Goal: Task Accomplishment & Management: Use online tool/utility

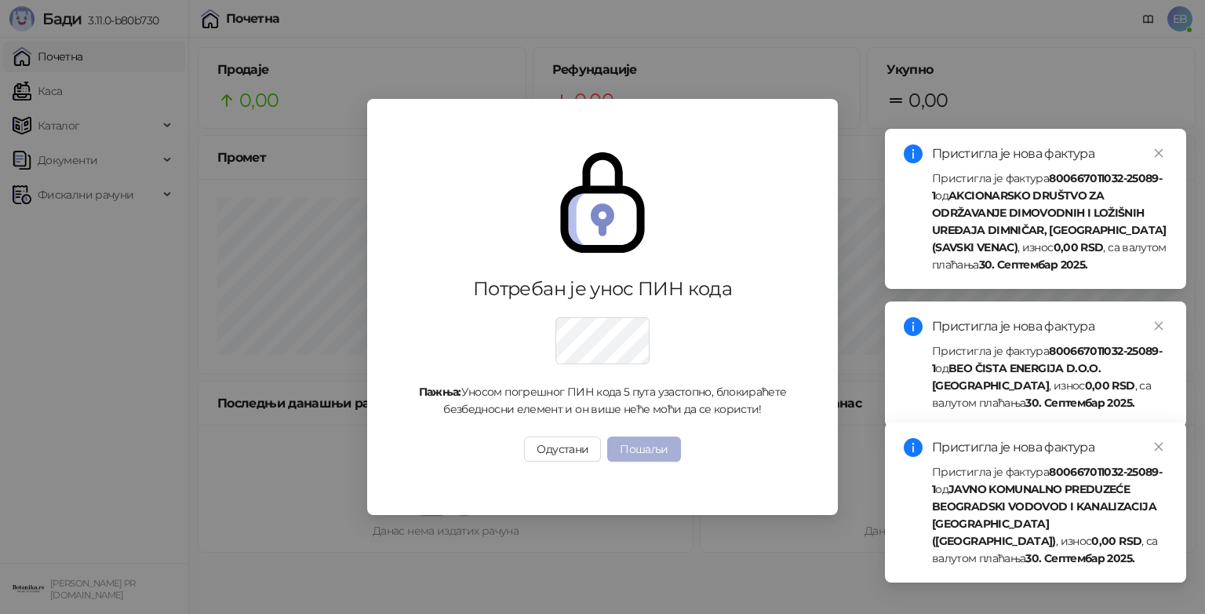
click at [664, 449] on button "Пошаљи" at bounding box center [643, 448] width 73 height 25
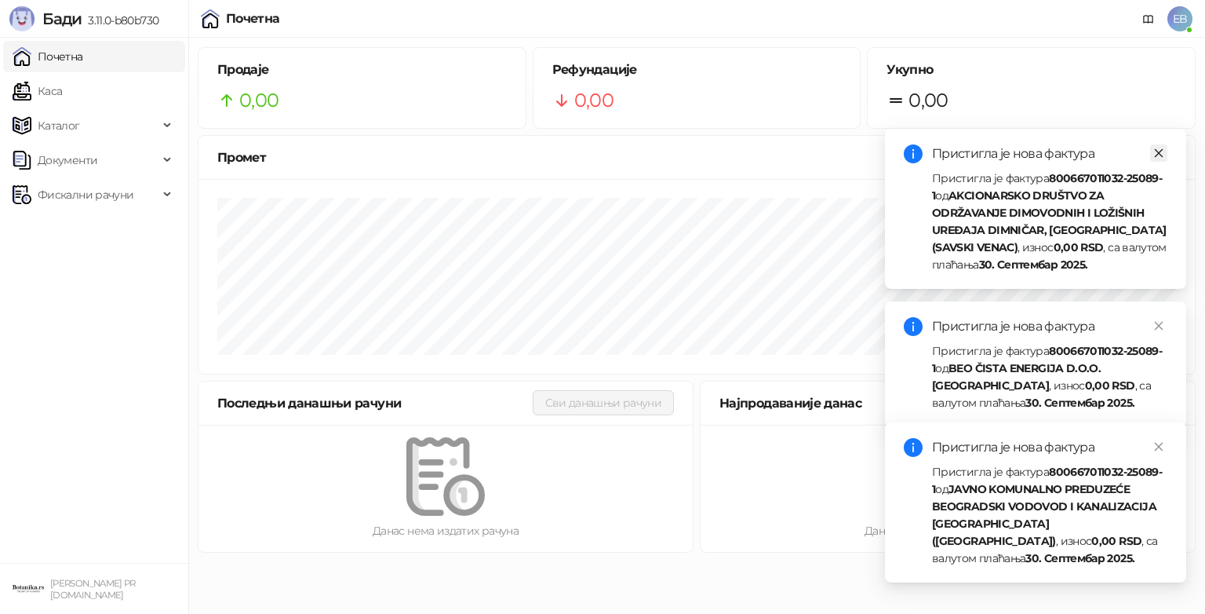
click at [1158, 154] on icon "close" at bounding box center [1158, 152] width 11 height 11
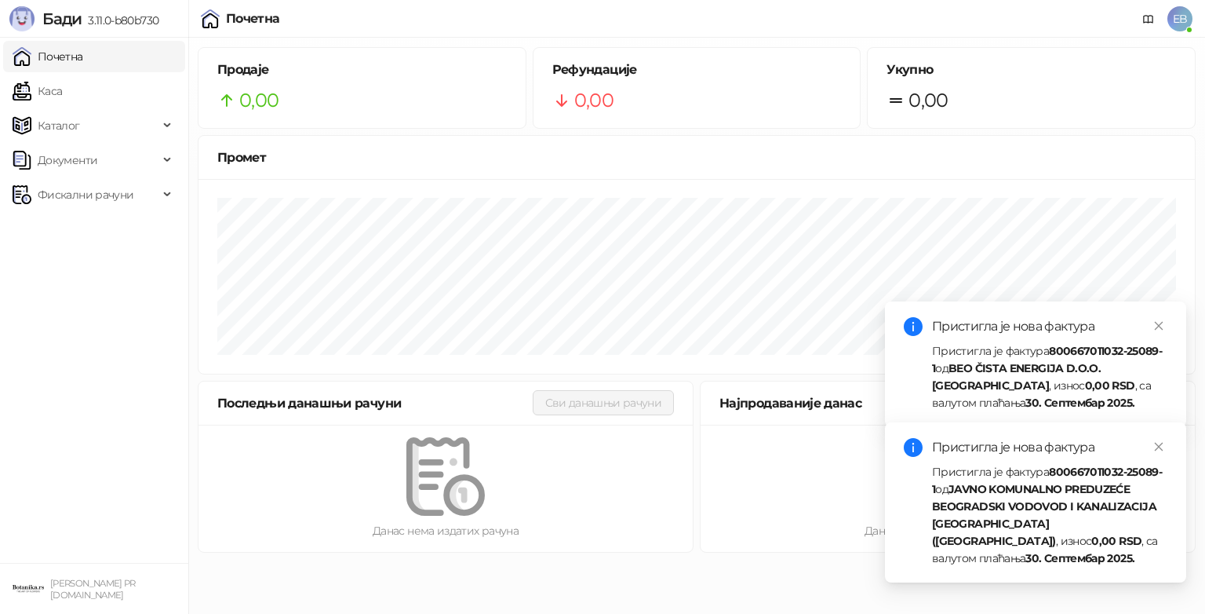
click at [1158, 311] on div "Пристигла је нова фактура Пристигла је фактура 800667011032-25089-1 од BEO ČIST…" at bounding box center [1035, 364] width 301 height 126
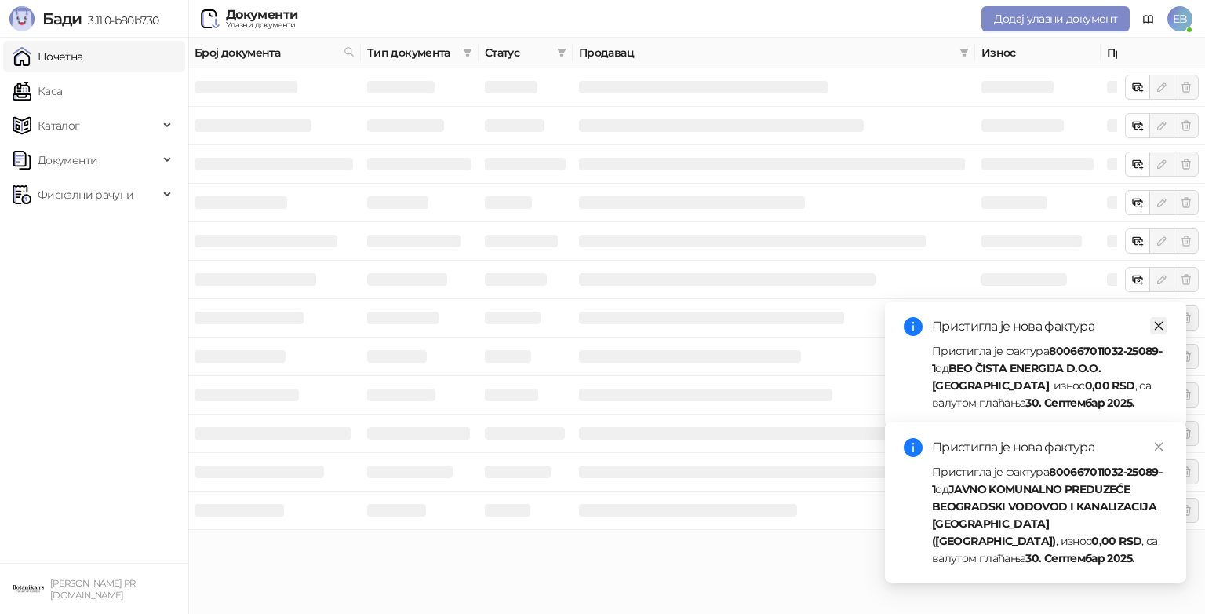
click at [1158, 326] on icon "close" at bounding box center [1158, 325] width 11 height 11
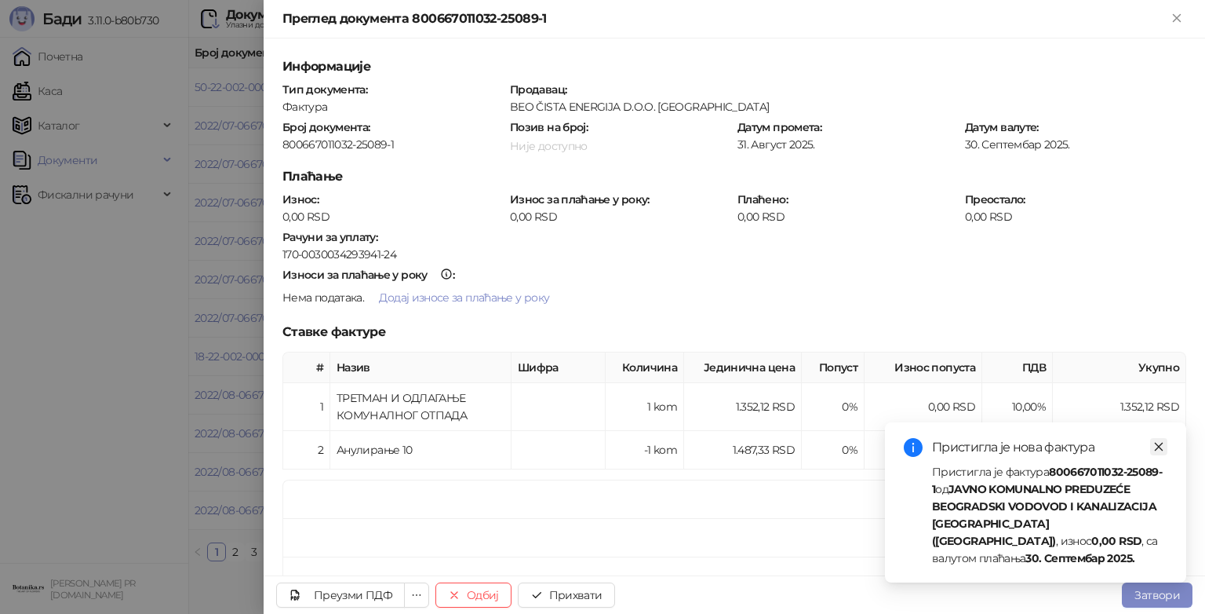
click at [1154, 452] on icon "close" at bounding box center [1158, 446] width 11 height 11
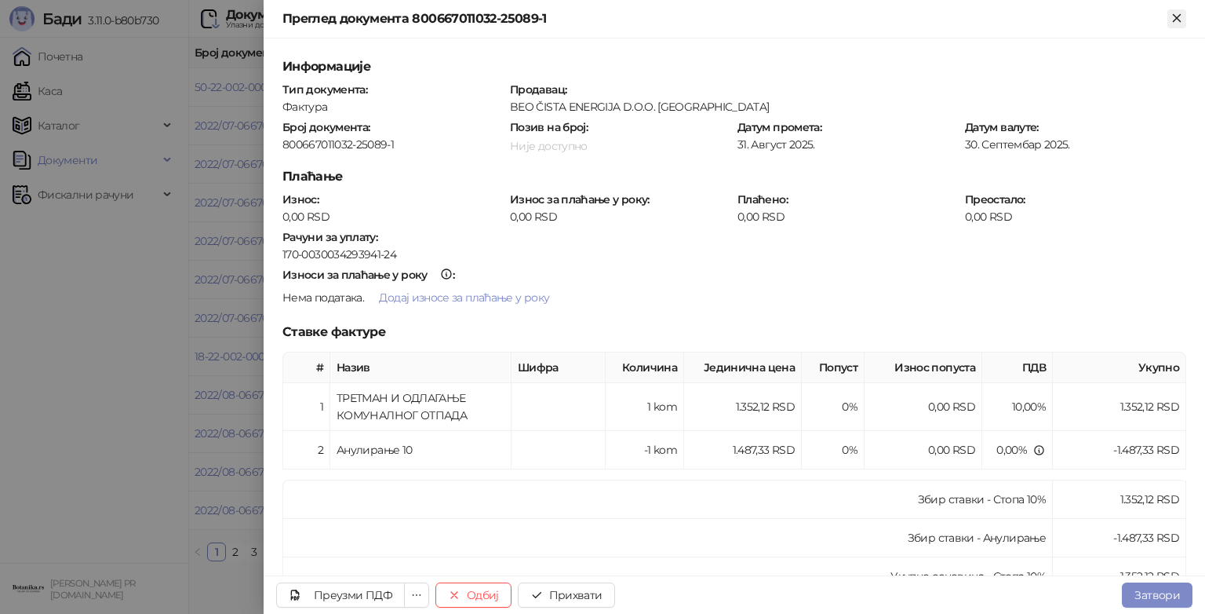
click at [1178, 11] on icon "Close" at bounding box center [1177, 18] width 14 height 14
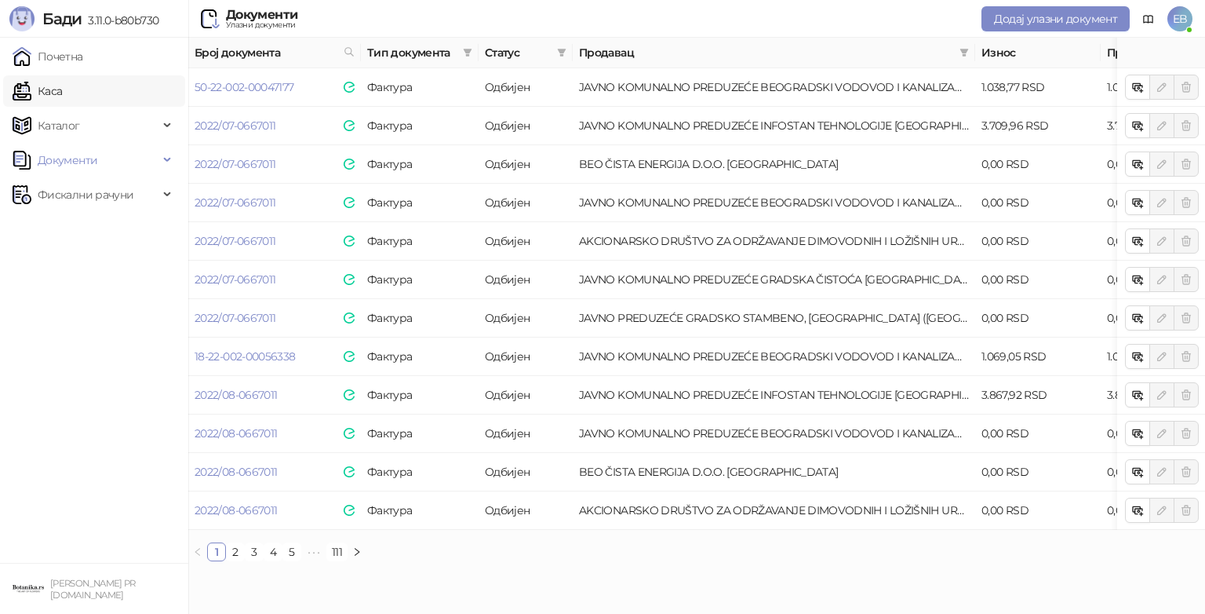
click at [62, 94] on link "Каса" at bounding box center [37, 90] width 49 height 31
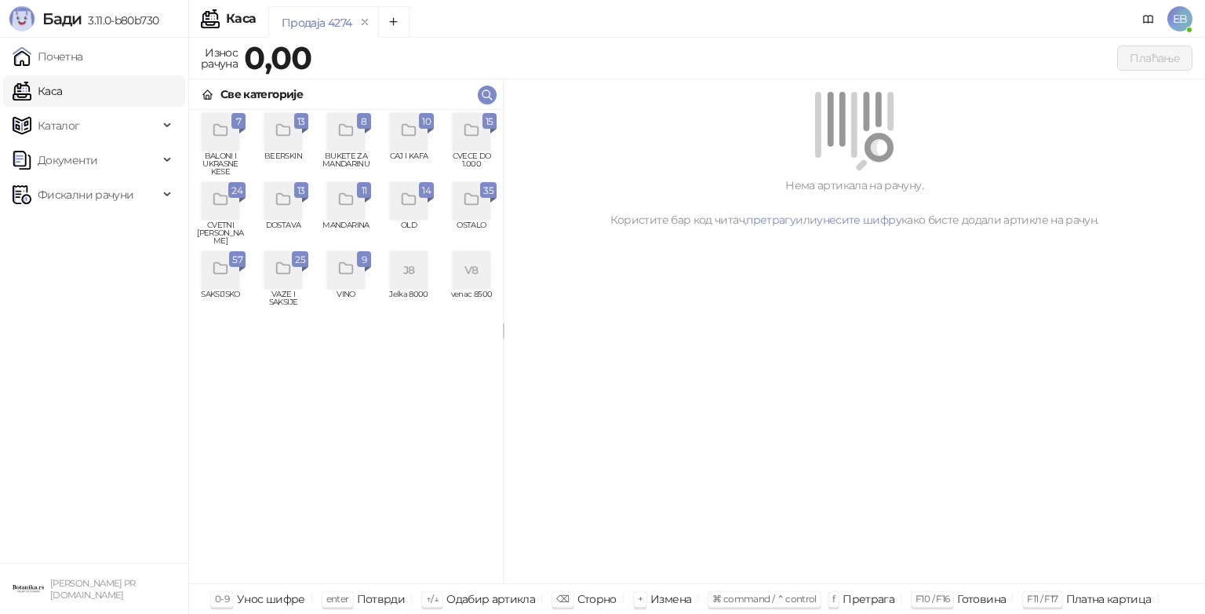
click at [229, 201] on icon "grid" at bounding box center [221, 200] width 18 height 18
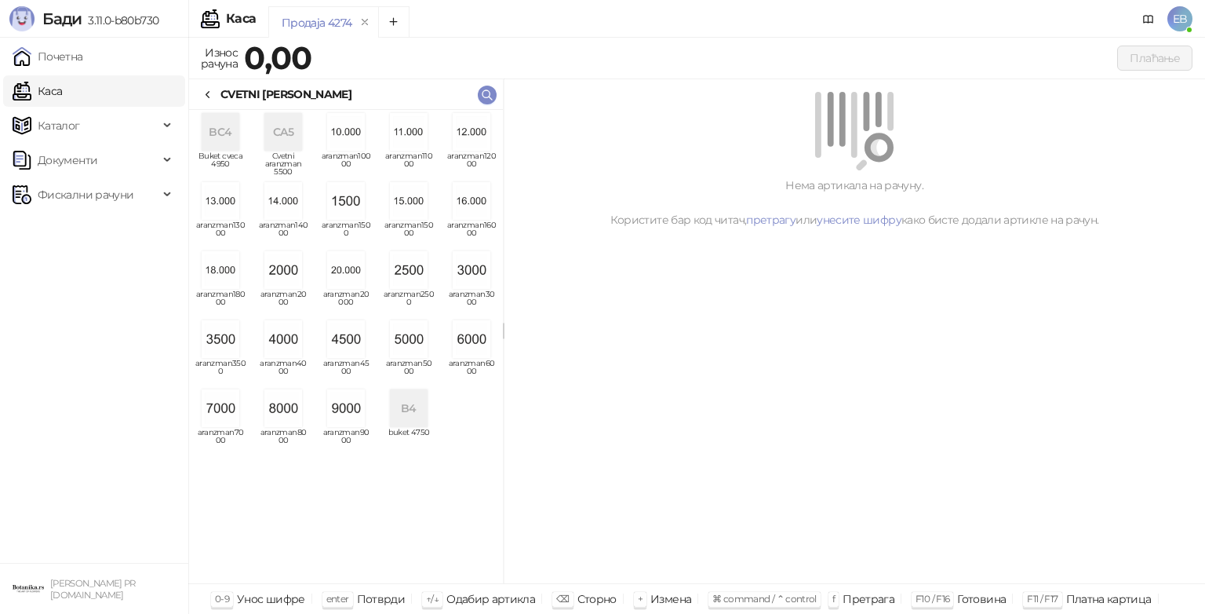
click at [348, 348] on img "grid" at bounding box center [346, 339] width 38 height 38
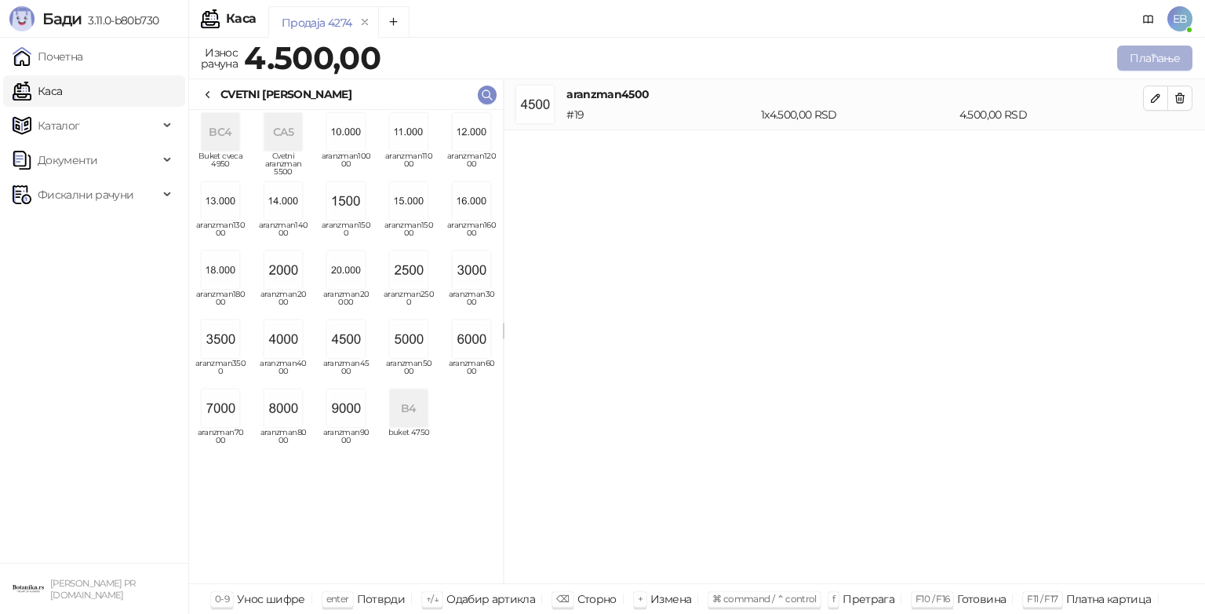
click at [1161, 58] on button "Плаћање" at bounding box center [1154, 58] width 75 height 25
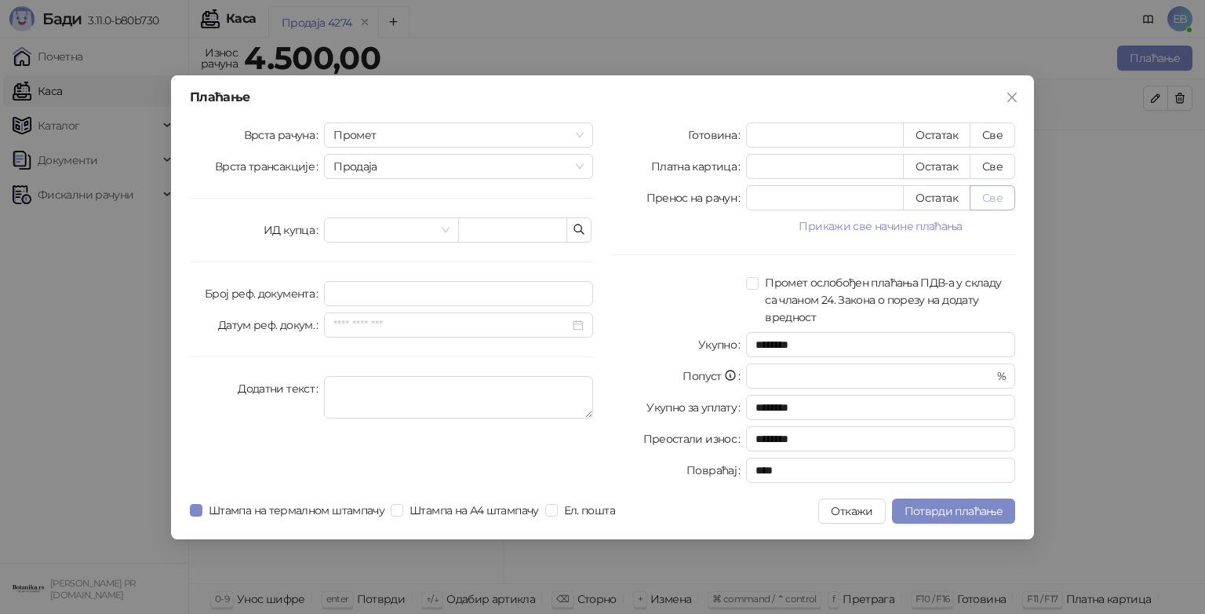
click at [998, 194] on button "Све" at bounding box center [993, 197] width 46 height 25
type input "****"
click at [989, 515] on span "Потврди плаћање" at bounding box center [954, 511] width 98 height 14
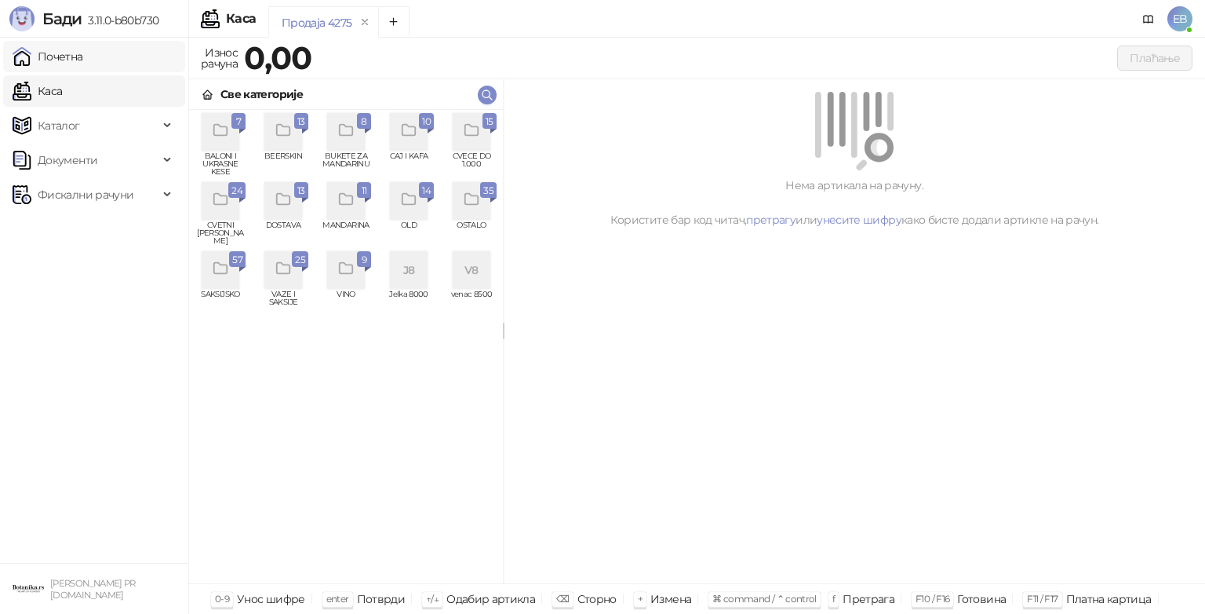
click at [83, 56] on link "Почетна" at bounding box center [48, 56] width 71 height 31
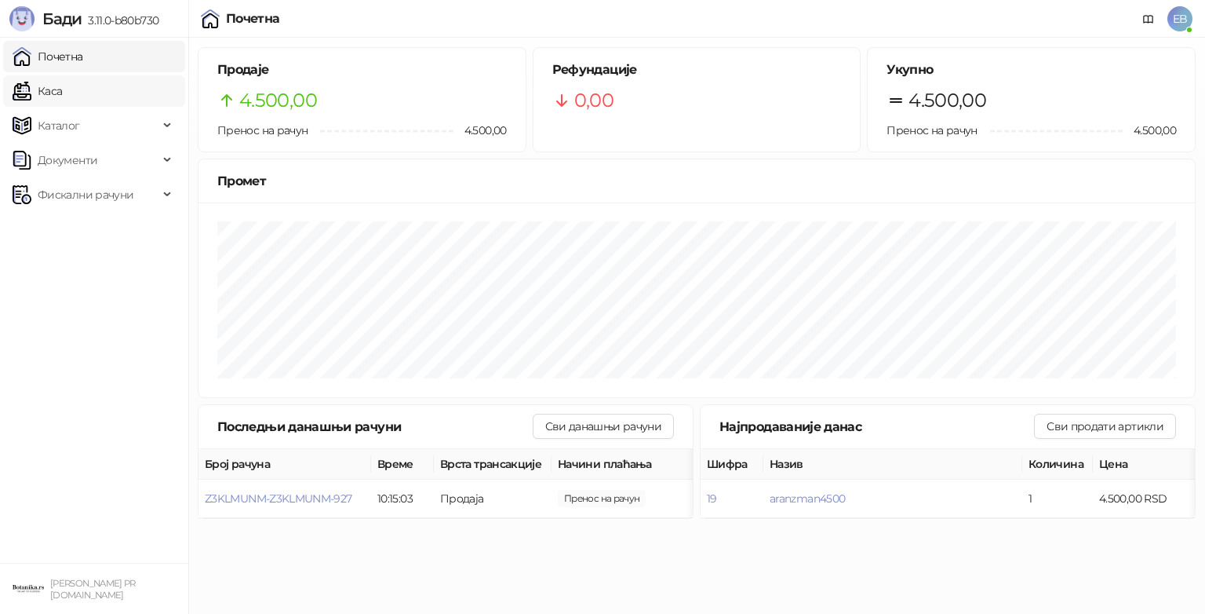
click at [62, 97] on link "Каса" at bounding box center [37, 90] width 49 height 31
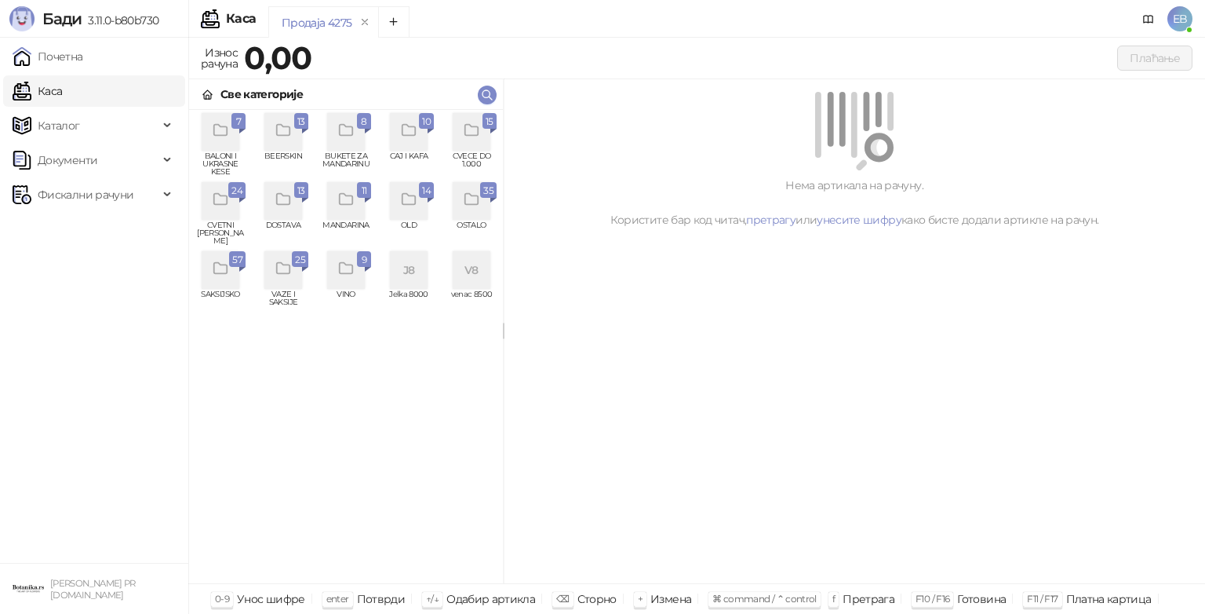
click at [217, 195] on icon "grid" at bounding box center [221, 200] width 18 height 18
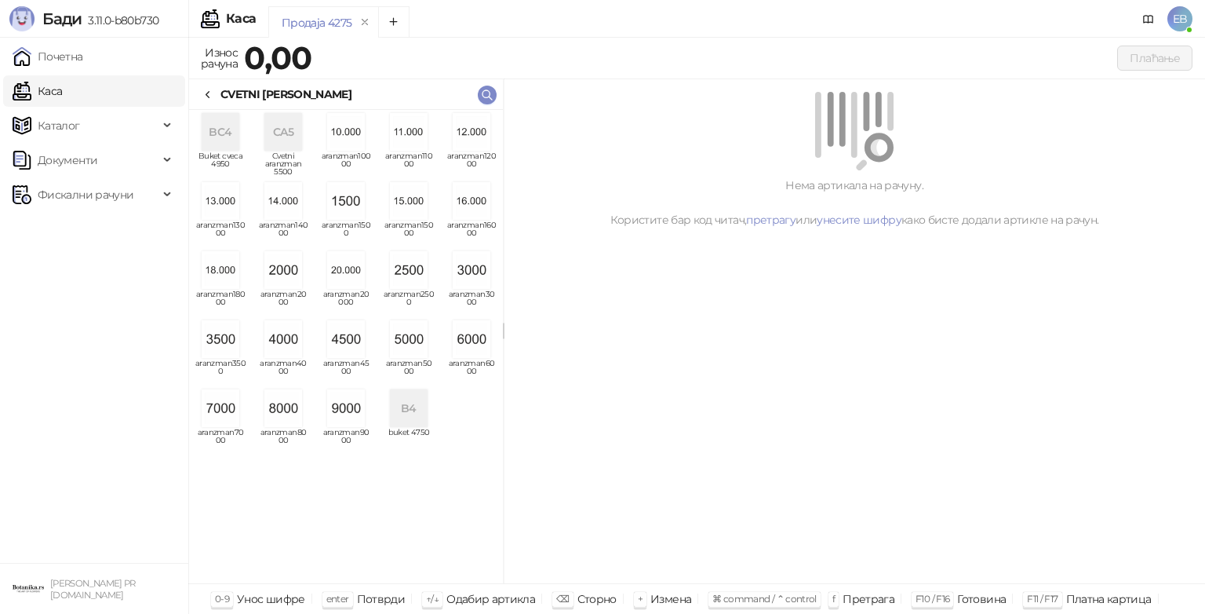
click at [344, 339] on img "grid" at bounding box center [346, 339] width 38 height 38
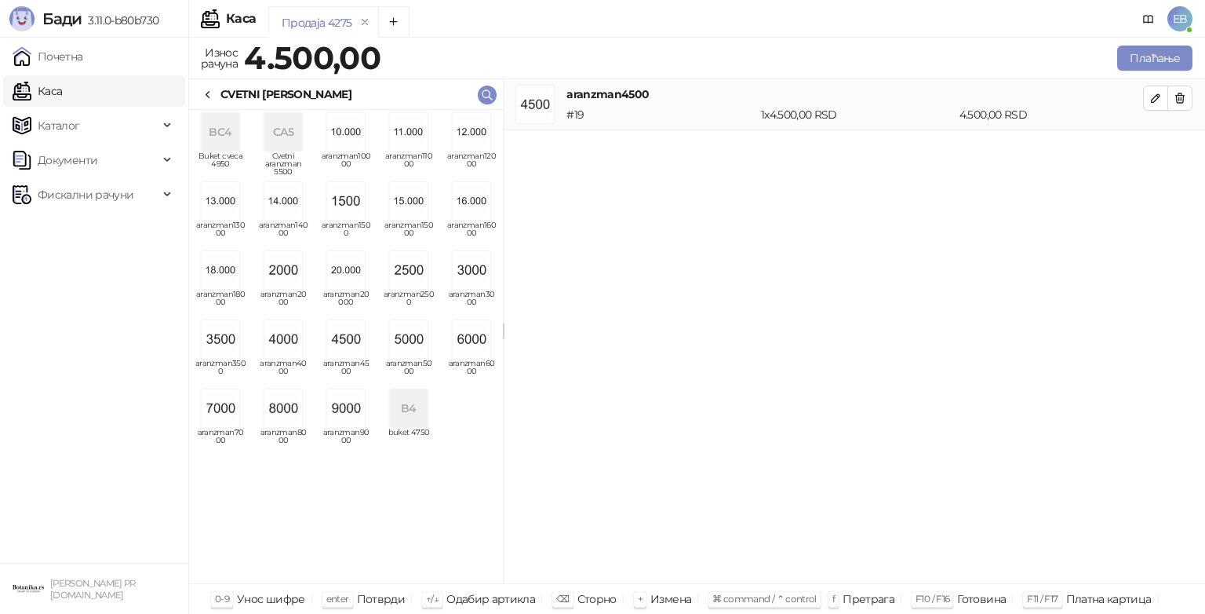
click at [217, 87] on div "CVETNI [PERSON_NAME]" at bounding box center [277, 94] width 150 height 17
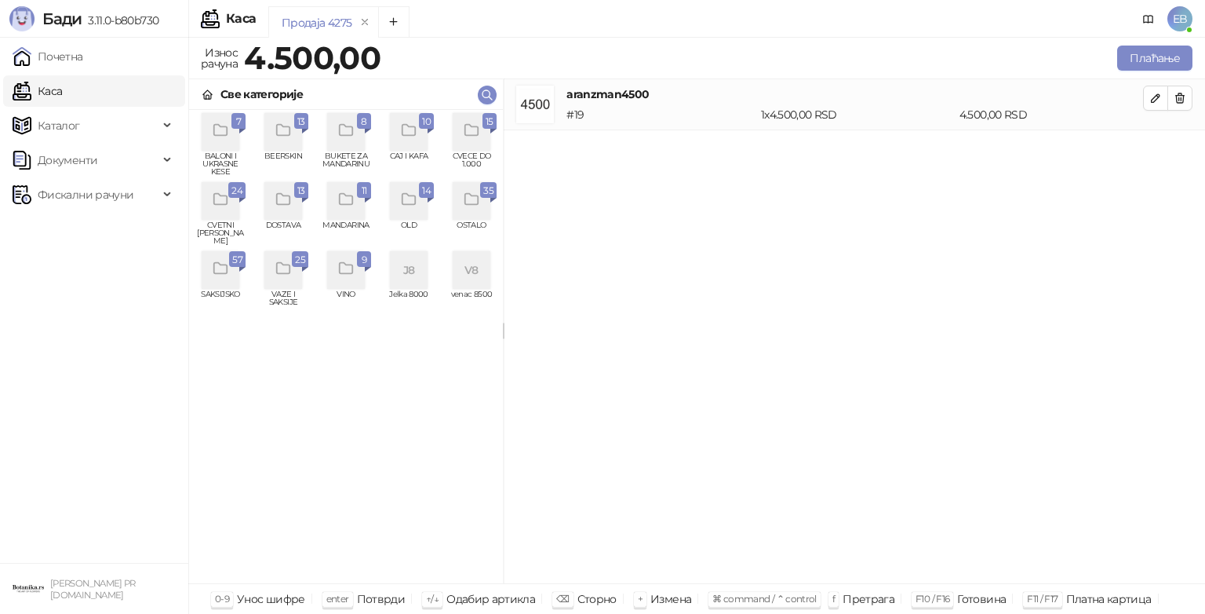
click at [472, 144] on div "grid" at bounding box center [472, 132] width 38 height 38
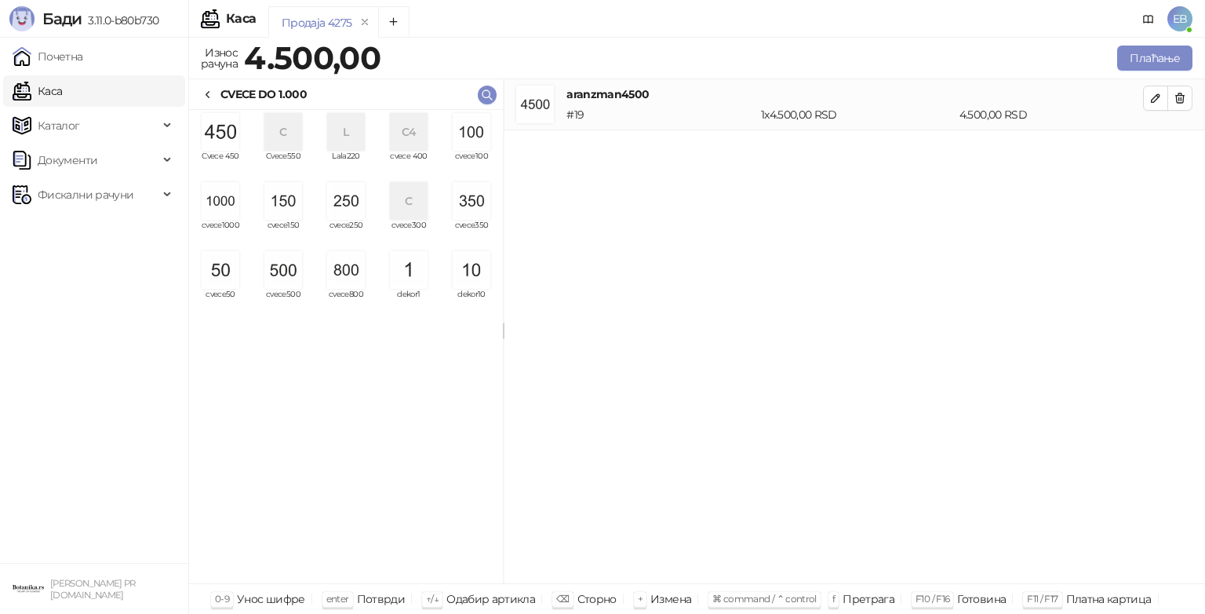
click at [229, 133] on img "grid" at bounding box center [221, 132] width 38 height 38
click at [1156, 59] on button "Плаћање" at bounding box center [1154, 58] width 75 height 25
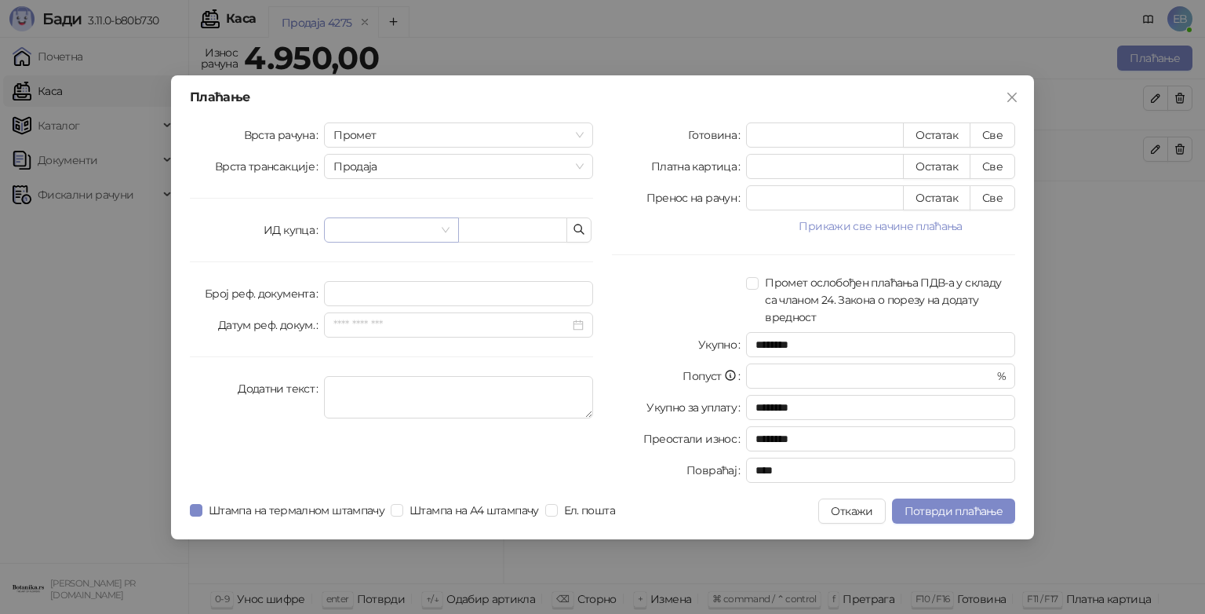
click at [381, 229] on input "search" at bounding box center [383, 230] width 101 height 24
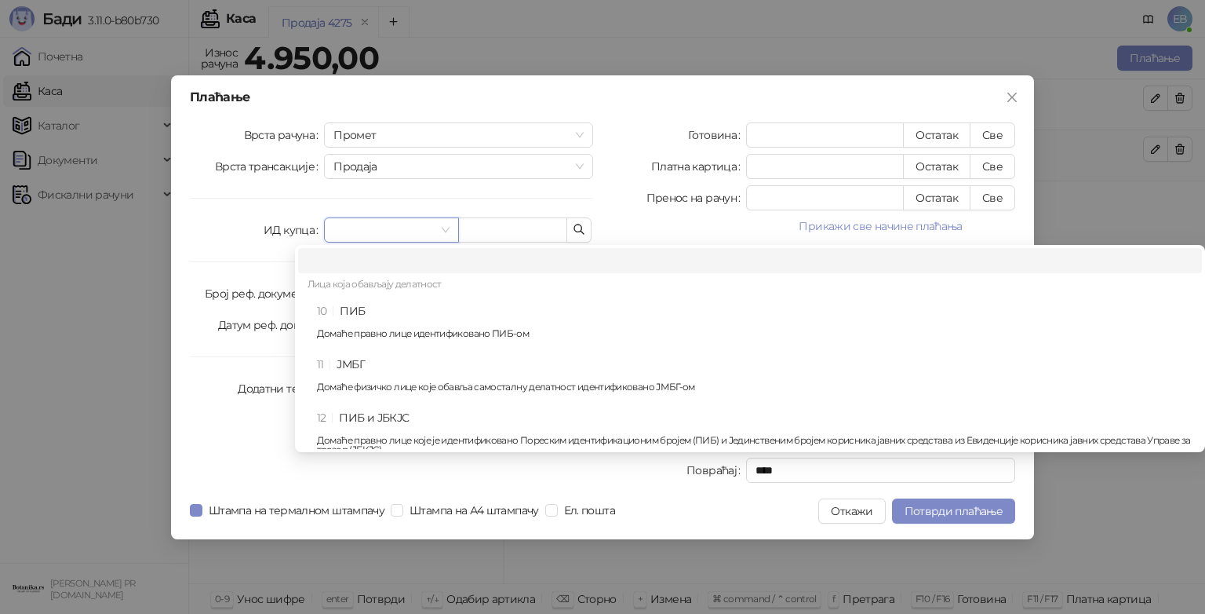
click at [381, 311] on div "10 ПИБ Домаће правно лице идентификовано ПИБ-ом" at bounding box center [755, 325] width 876 height 46
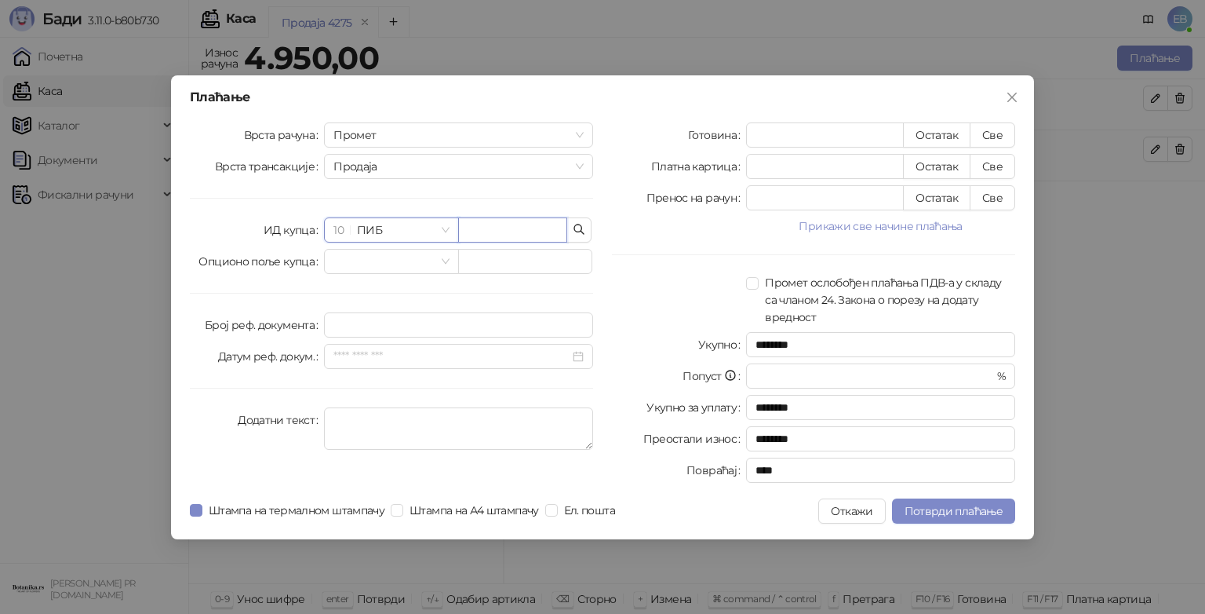
click at [508, 226] on input "text" at bounding box center [512, 229] width 109 height 25
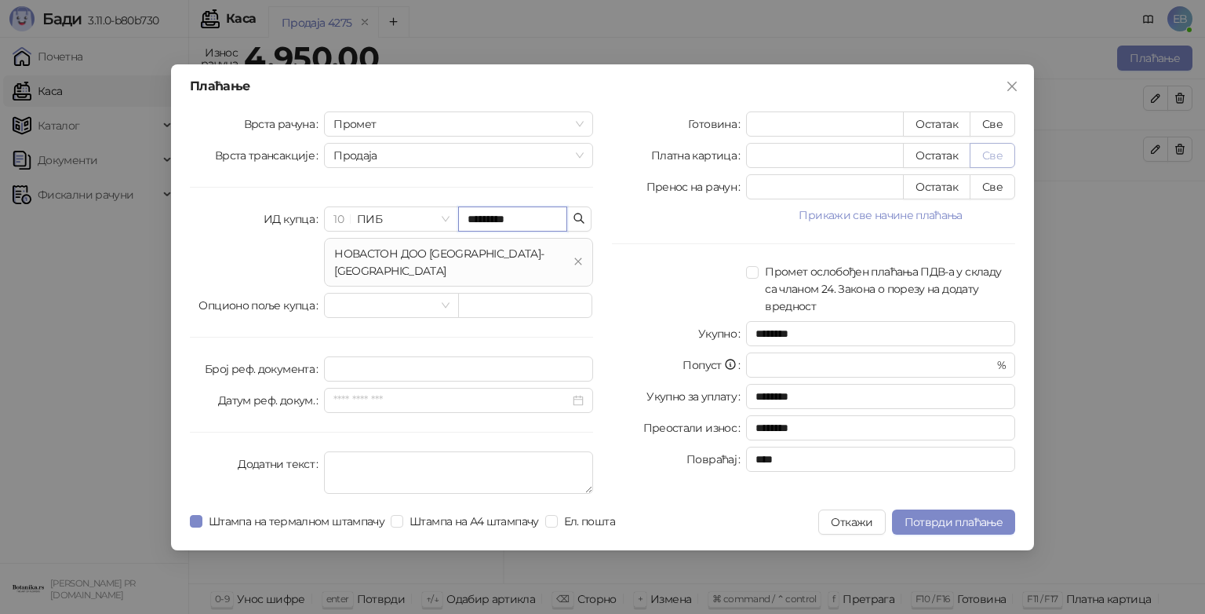
type input "*********"
click at [997, 159] on button "Све" at bounding box center [993, 155] width 46 height 25
type input "****"
click at [970, 515] on span "Потврди плаћање" at bounding box center [954, 522] width 98 height 14
